Goal: Find specific page/section: Find specific page/section

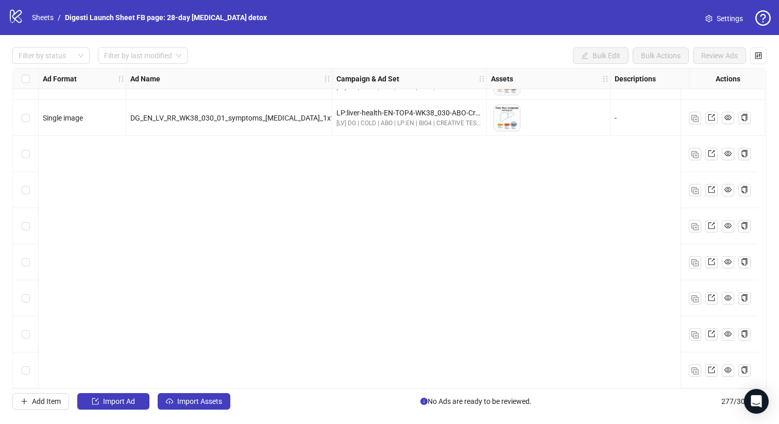
scroll to position [9395, 0]
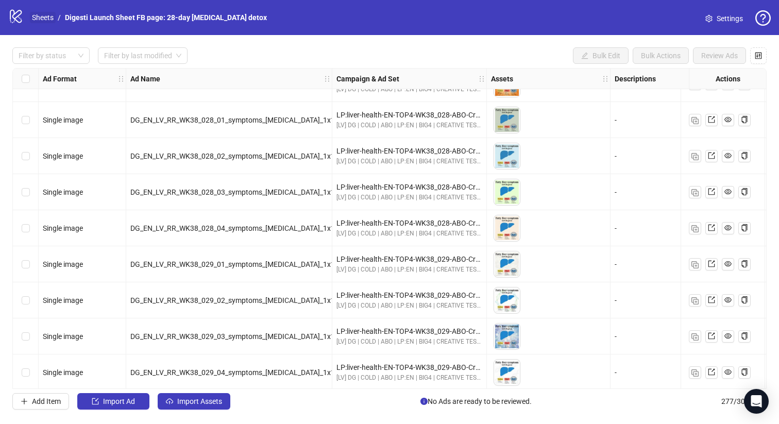
click at [38, 20] on link "Sheets" at bounding box center [43, 17] width 26 height 11
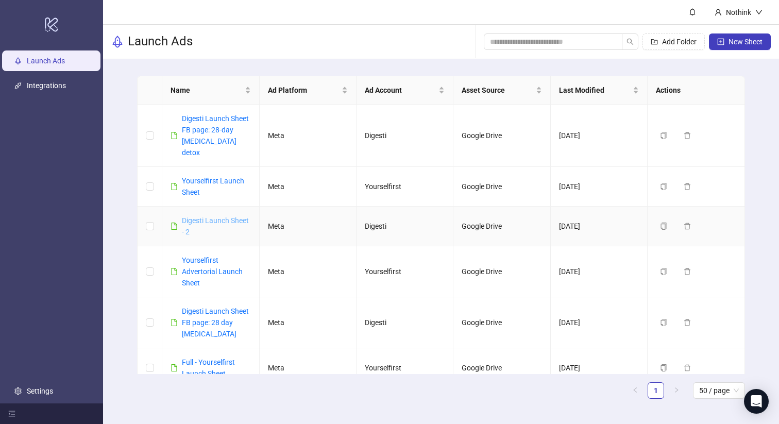
click at [221, 216] on link "Digesti Launch Sheet - 2" at bounding box center [215, 226] width 67 height 20
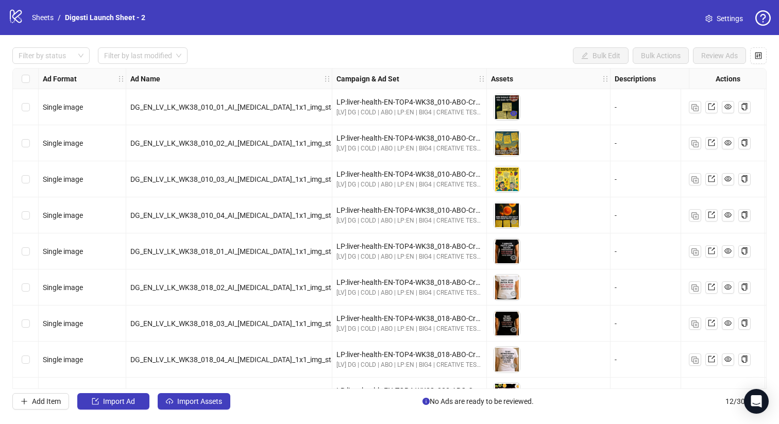
click at [516, 115] on icon "eye" at bounding box center [513, 113] width 7 height 7
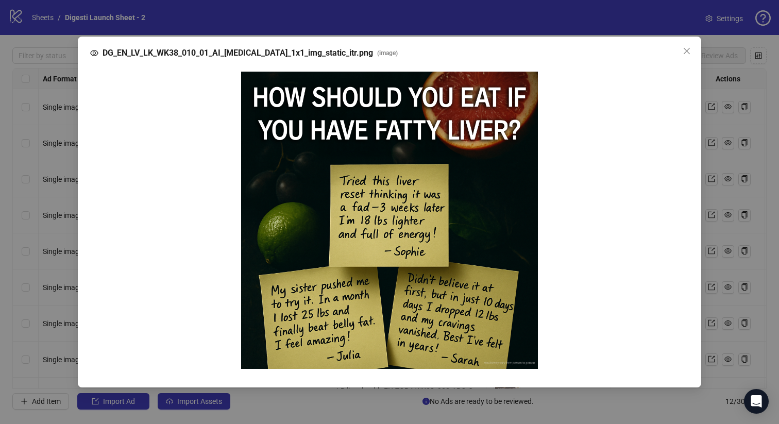
click at [723, 251] on div "DG_EN_LV_LK_WK38_010_01_AI_fatty-liver_1x1_img_static_itr.png ( image )" at bounding box center [389, 212] width 779 height 424
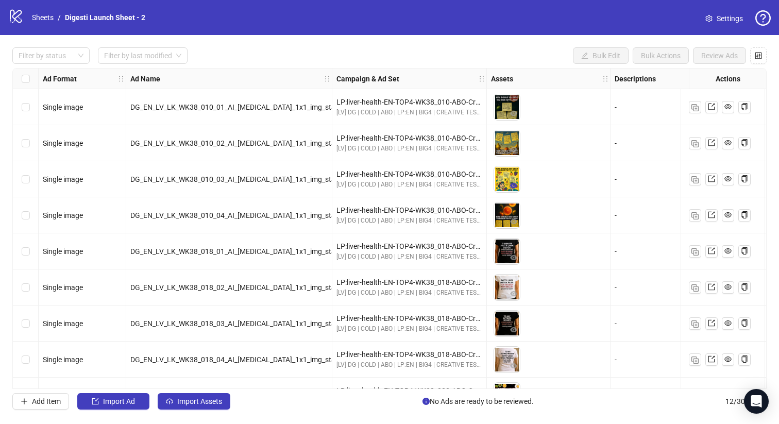
click at [516, 186] on icon "eye" at bounding box center [513, 185] width 7 height 5
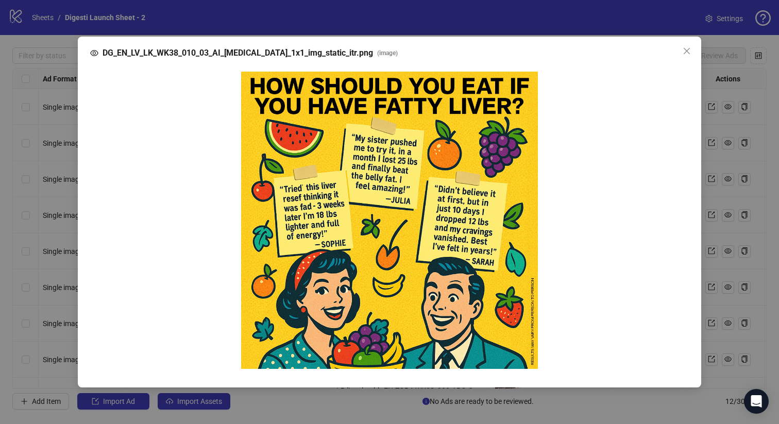
click at [725, 260] on div "DG_EN_LV_LK_WK38_010_03_AI_fatty-liver_1x1_img_static_itr.png ( image )" at bounding box center [389, 212] width 779 height 424
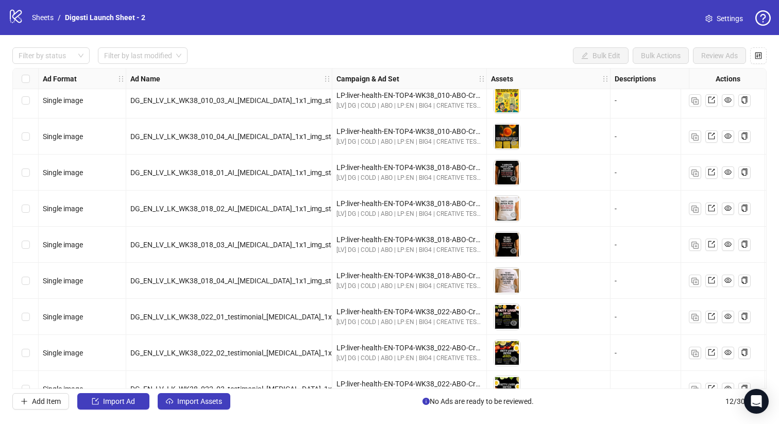
scroll to position [96, 0]
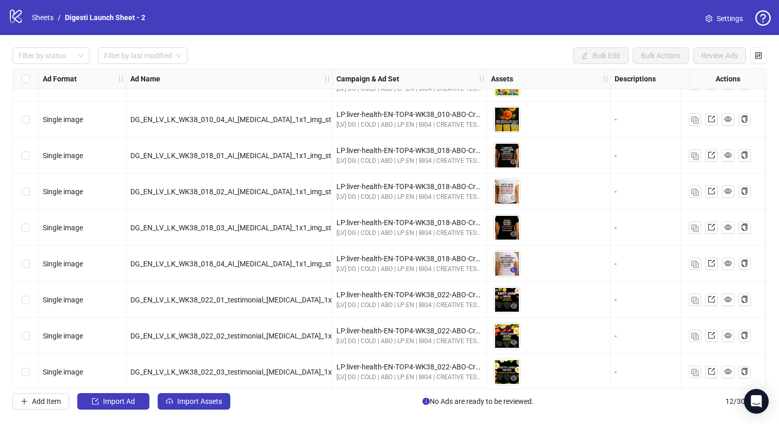
click at [514, 270] on icon "eye" at bounding box center [513, 269] width 7 height 7
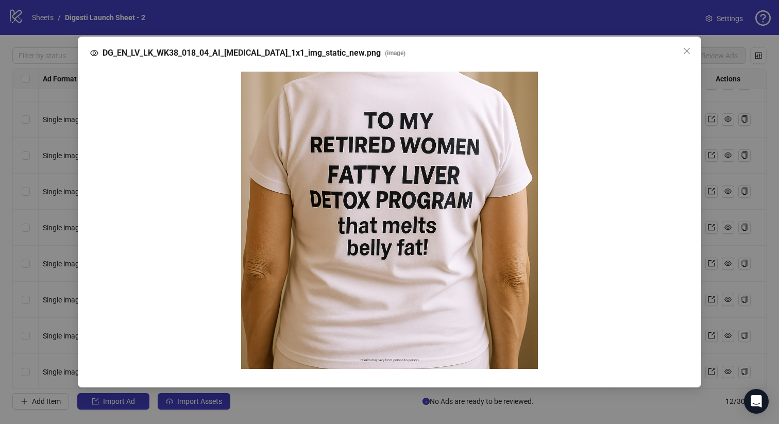
click at [716, 248] on div "DG_EN_LV_LK_WK38_018_04_AI_fatty-liver_1x1_img_static_new.png ( image )" at bounding box center [389, 212] width 779 height 424
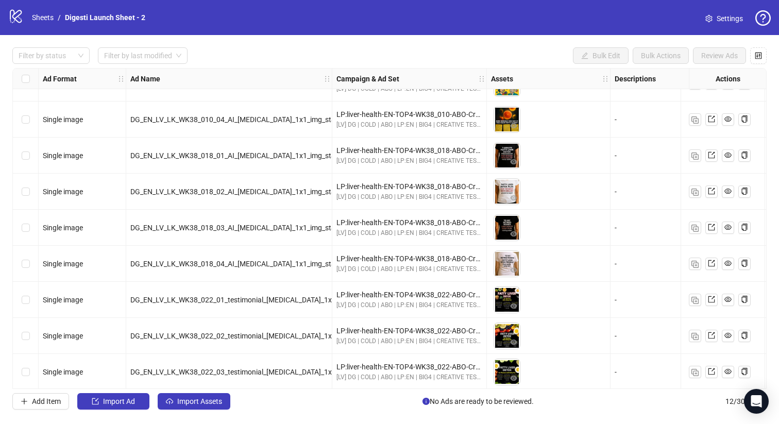
scroll to position [137, 0]
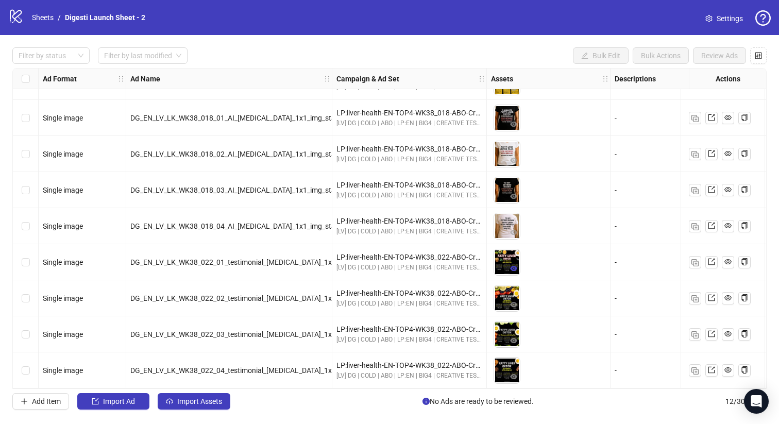
click at [515, 266] on icon "eye" at bounding box center [513, 268] width 7 height 5
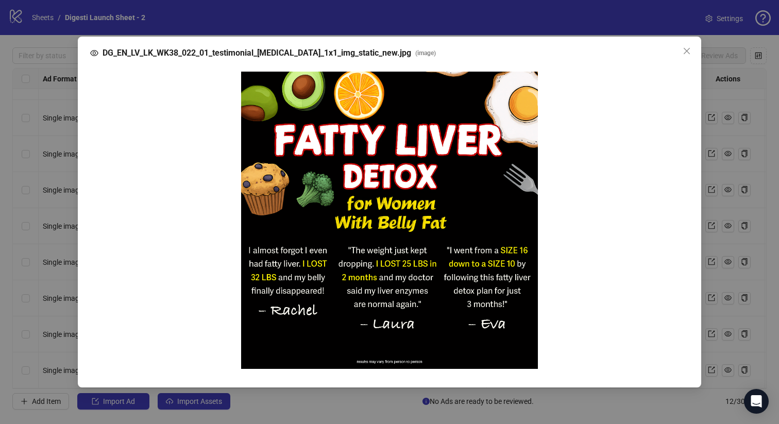
click at [717, 208] on div "DG_EN_LV_LK_WK38_022_01_testimonial_fatty-liver_1x1_img_static_new.jpg ( image )" at bounding box center [389, 212] width 779 height 424
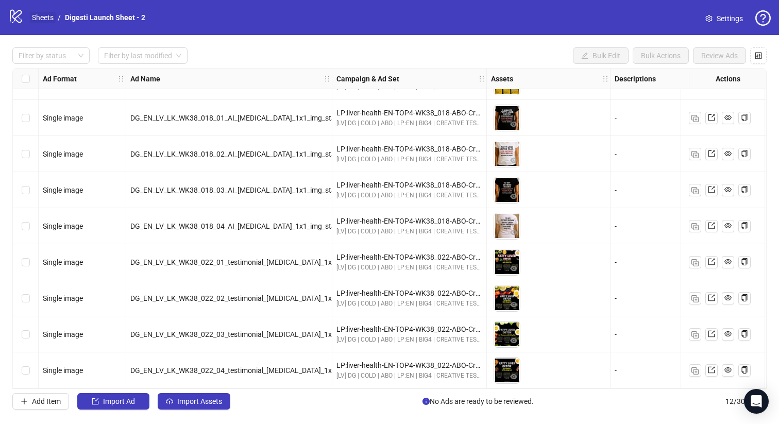
click at [48, 19] on link "Sheets" at bounding box center [43, 17] width 26 height 11
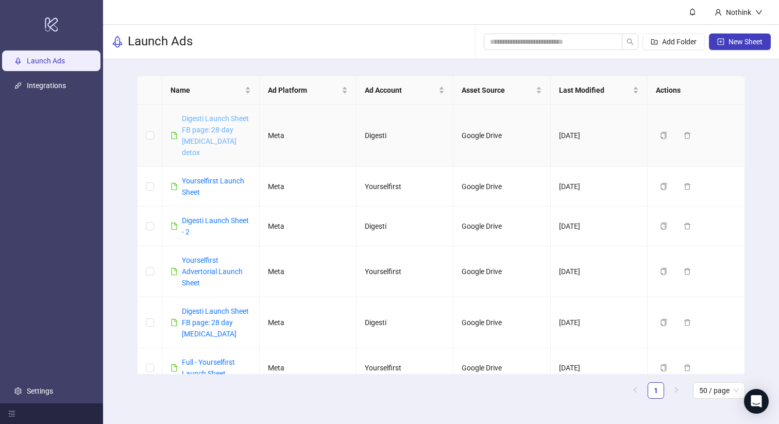
click at [224, 128] on link "Digesti Launch Sheet FB page: 28-day [MEDICAL_DATA] detox" at bounding box center [215, 135] width 67 height 42
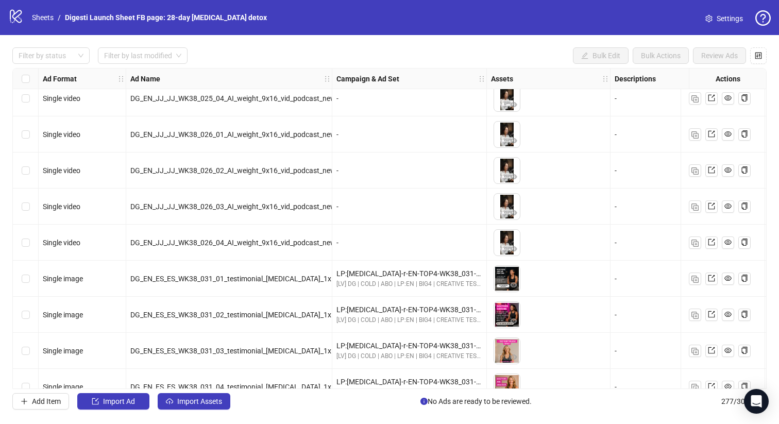
scroll to position [7772, 0]
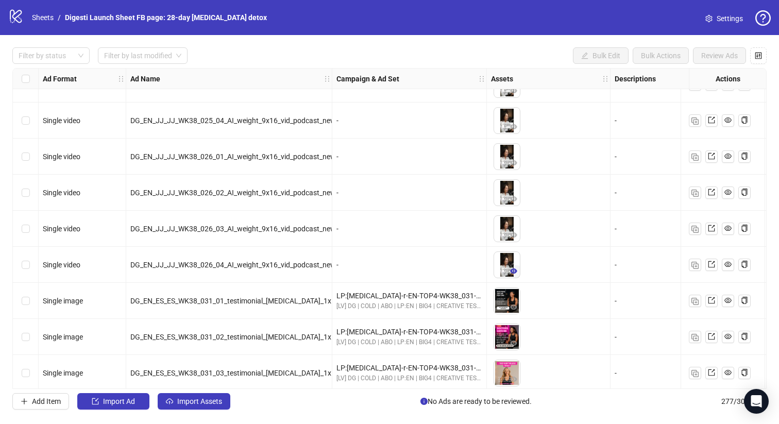
click at [513, 270] on icon "eye" at bounding box center [513, 270] width 7 height 7
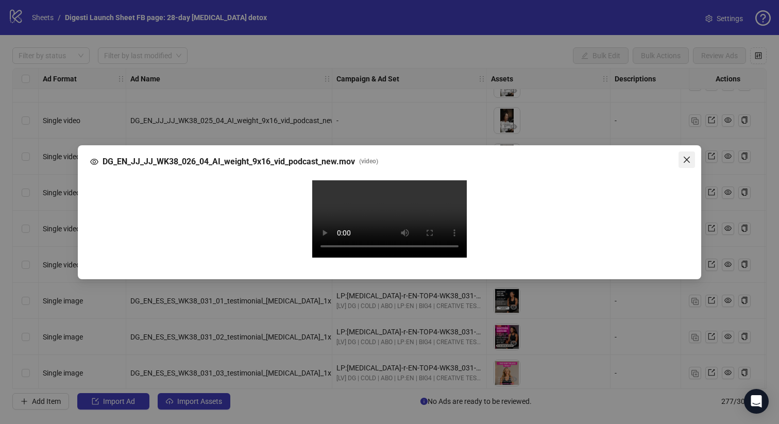
click at [689, 151] on button "Close" at bounding box center [686, 159] width 16 height 16
